Goal: Information Seeking & Learning: Learn about a topic

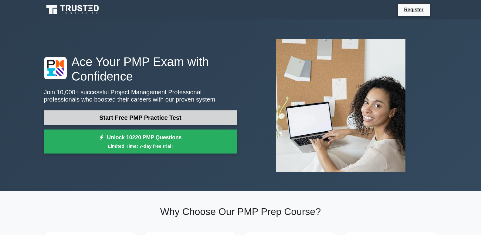
click at [134, 124] on link "Start Free PMP Practice Test" at bounding box center [140, 117] width 193 height 15
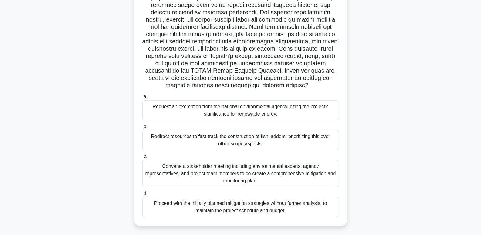
scroll to position [110, 0]
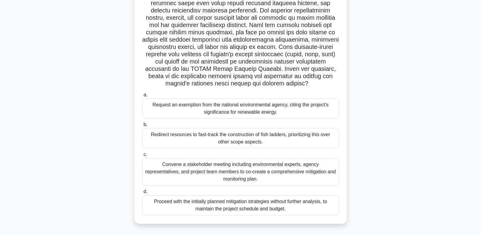
click at [241, 175] on div "Convene a stakeholder meeting including environmental experts, agency represent…" at bounding box center [240, 171] width 197 height 27
click at [142, 156] on input "c. Convene a stakeholder meeting including environmental experts, agency repres…" at bounding box center [142, 154] width 0 height 4
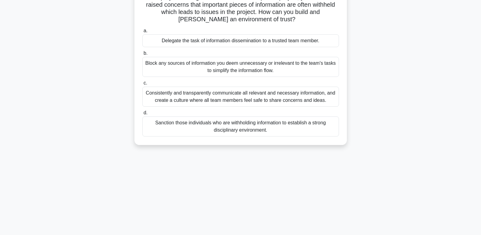
scroll to position [61, 0]
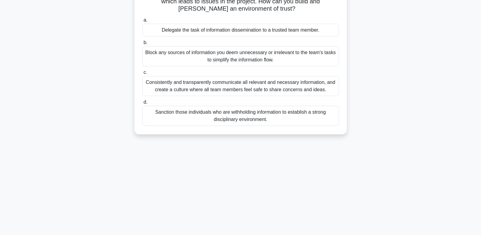
click at [246, 88] on div "Consistently and transparently communicate all relevant and necessary informati…" at bounding box center [240, 86] width 197 height 20
click at [142, 74] on input "c. Consistently and transparently communicate all relevant and necessary inform…" at bounding box center [142, 72] width 0 height 4
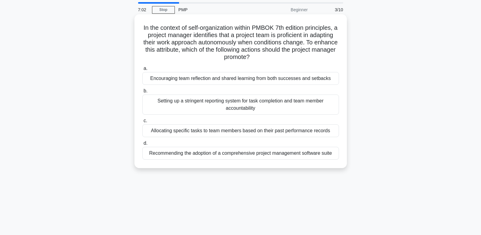
scroll to position [30, 0]
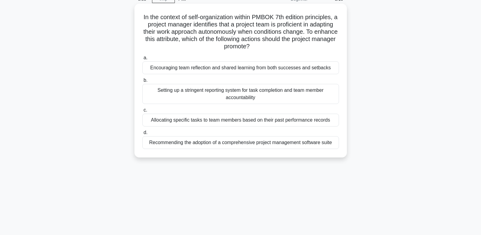
click at [255, 123] on div "Allocating specific tasks to team members based on their past performance recor…" at bounding box center [240, 120] width 197 height 13
click at [142, 112] on input "c. Allocating specific tasks to team members based on their past performance re…" at bounding box center [142, 110] width 0 height 4
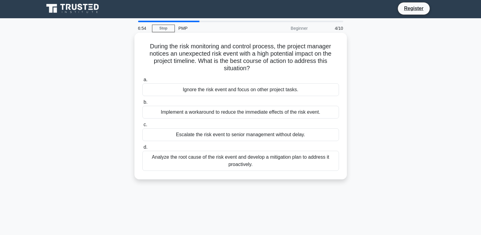
scroll to position [0, 0]
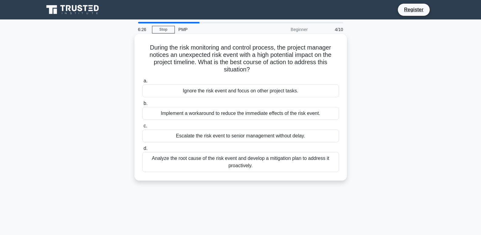
click at [216, 162] on div "Analyze the root cause of the risk event and develop a mitigation plan to addre…" at bounding box center [240, 162] width 197 height 20
click at [142, 150] on input "d. Analyze the root cause of the risk event and develop a mitigation plan to ad…" at bounding box center [142, 148] width 0 height 4
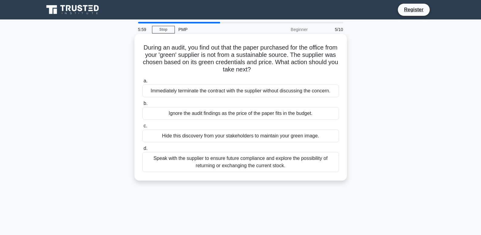
click at [198, 92] on div "Immediately terminate the contract with the supplier without discussing the con…" at bounding box center [240, 90] width 197 height 13
click at [142, 83] on input "a. Immediately terminate the contract with the supplier without discussing the …" at bounding box center [142, 81] width 0 height 4
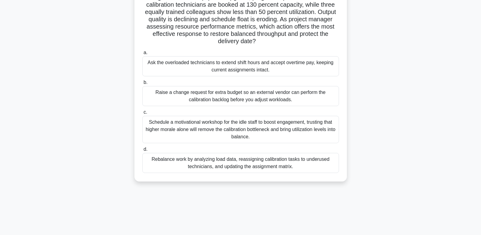
scroll to position [61, 0]
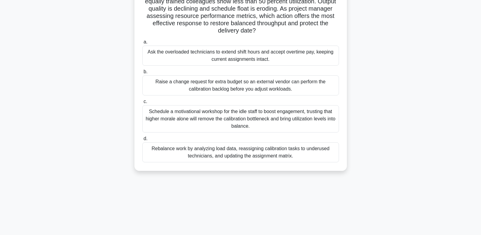
click at [218, 117] on div "Schedule a motivational workshop for the idle staff to boost engagement, trusti…" at bounding box center [240, 118] width 197 height 27
click at [233, 127] on div "Schedule a motivational workshop for the idle staff to boost engagement, trusti…" at bounding box center [240, 118] width 197 height 27
click at [142, 104] on input "c. Schedule a motivational workshop for the idle staff to boost engagement, tru…" at bounding box center [142, 102] width 0 height 4
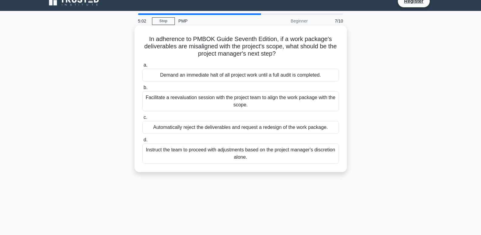
scroll to position [0, 0]
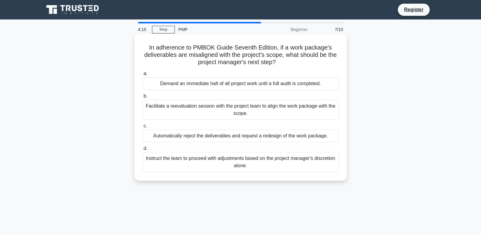
click at [219, 110] on div "Facilitate a reevaluation session with the project team to align the work packa…" at bounding box center [240, 110] width 197 height 20
click at [142, 98] on input "b. Facilitate a reevaluation session with the project team to align the work pa…" at bounding box center [142, 96] width 0 height 4
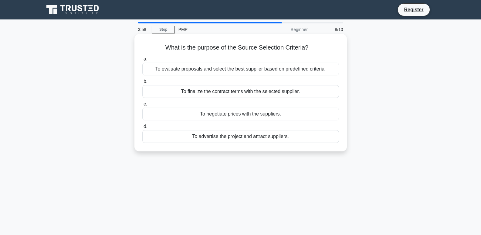
click at [253, 73] on div "To evaluate proposals and select the best supplier based on predefined criteria." at bounding box center [240, 69] width 197 height 13
click at [142, 61] on input "a. To evaluate proposals and select the best supplier based on predefined crite…" at bounding box center [142, 59] width 0 height 4
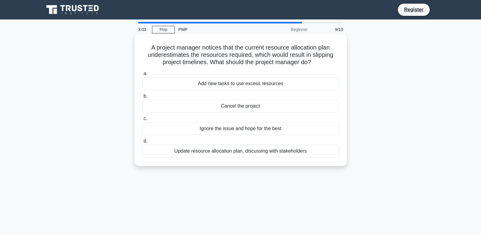
click at [242, 153] on div "Update resource allocation plan, discussing with stakeholders" at bounding box center [240, 150] width 197 height 13
click at [251, 152] on div "Update resource allocation plan, discussing with stakeholders" at bounding box center [240, 150] width 197 height 13
click at [142, 143] on input "d. Update resource allocation plan, discussing with stakeholders" at bounding box center [142, 141] width 0 height 4
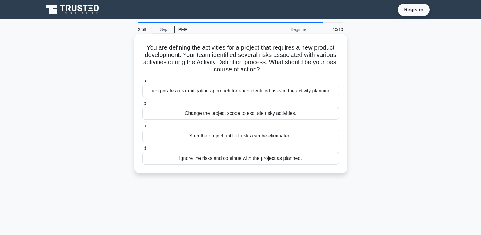
click at [202, 163] on div "Ignore the risks and continue with the project as planned." at bounding box center [240, 158] width 197 height 13
click at [142, 150] on input "d. Ignore the risks and continue with the project as planned." at bounding box center [142, 148] width 0 height 4
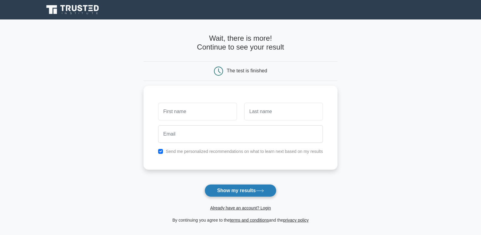
click at [228, 191] on button "Show my results" at bounding box center [241, 190] width 72 height 13
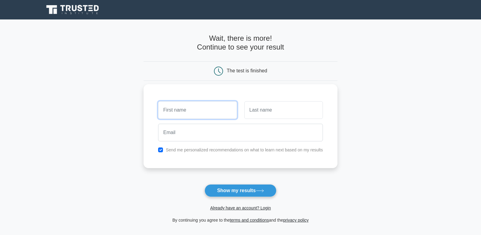
click at [193, 110] on input "text" at bounding box center [197, 110] width 79 height 18
type input "muhammad"
click at [205, 184] on button "Show my results" at bounding box center [241, 190] width 72 height 13
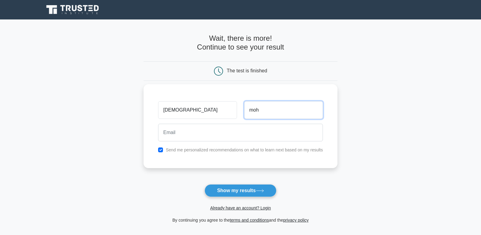
type input "moh"
click at [205, 184] on button "Show my results" at bounding box center [241, 190] width 72 height 13
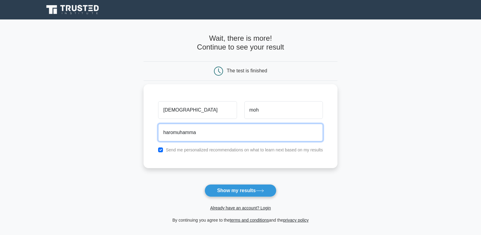
type input "haromuhammad@gmail.com"
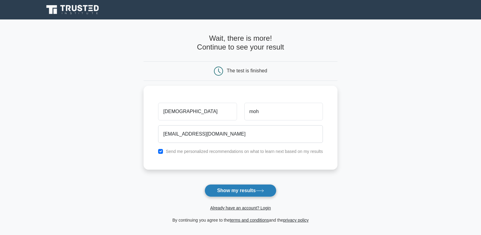
click at [221, 187] on button "Show my results" at bounding box center [241, 190] width 72 height 13
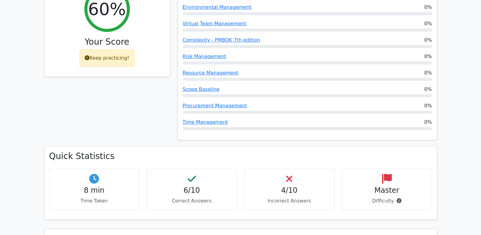
scroll to position [304, 0]
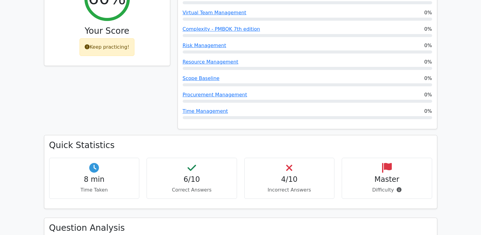
click at [292, 163] on icon at bounding box center [289, 168] width 6 height 10
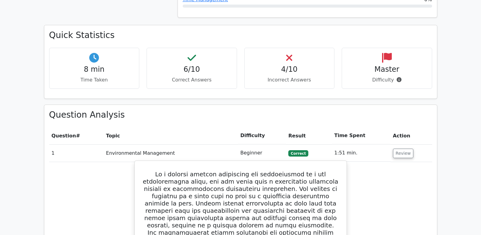
scroll to position [425, 0]
